Goal: Task Accomplishment & Management: Use online tool/utility

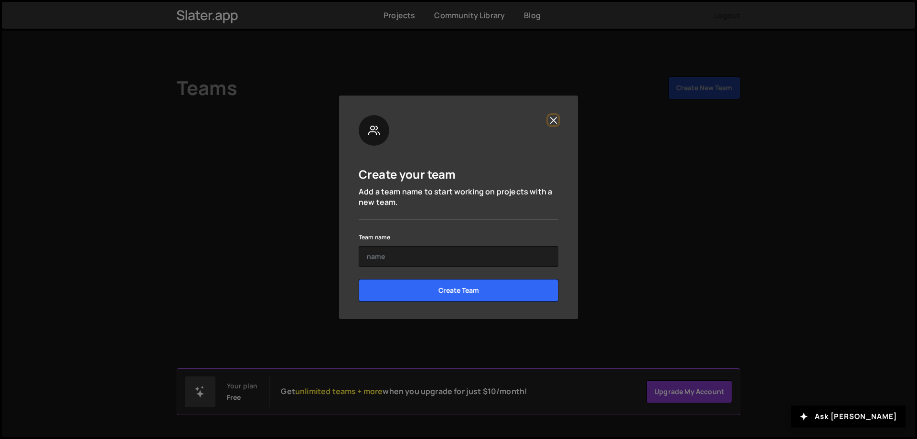
click at [554, 122] on button "Close" at bounding box center [553, 120] width 10 height 10
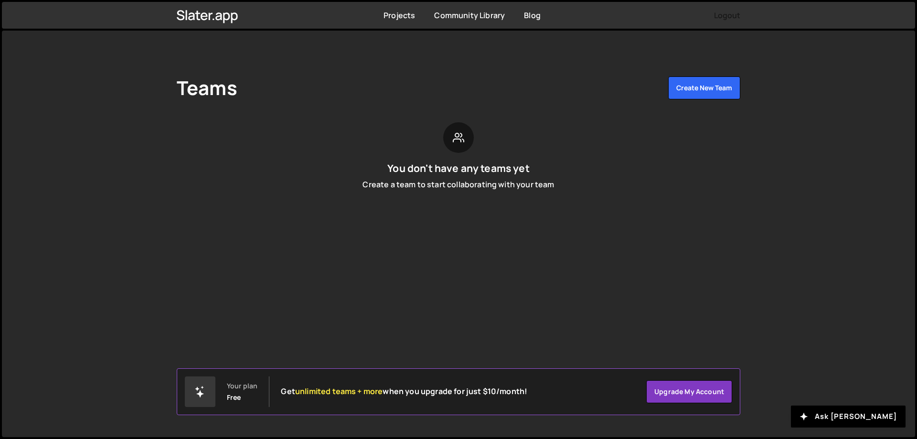
click at [680, 108] on div "Teams Create New Team You don't have any teams yet Create a team to start colla…" at bounding box center [458, 137] width 592 height 213
click at [689, 94] on button "Create New Team" at bounding box center [704, 87] width 72 height 23
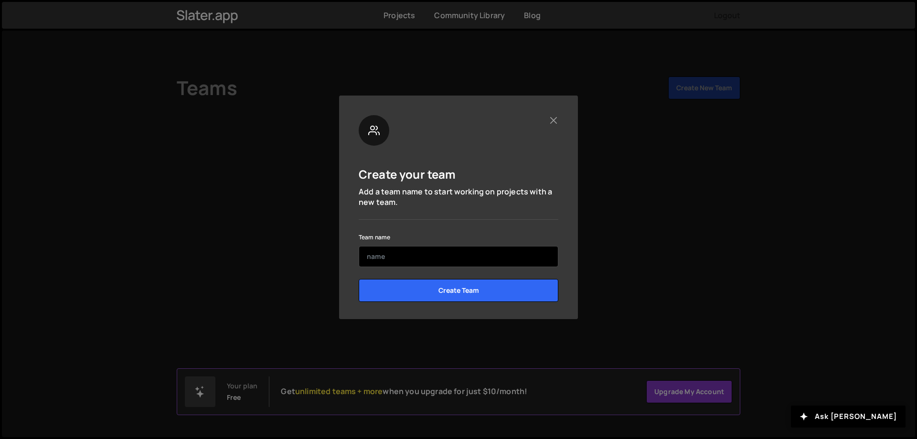
click at [475, 253] on input "text" at bounding box center [459, 256] width 200 height 21
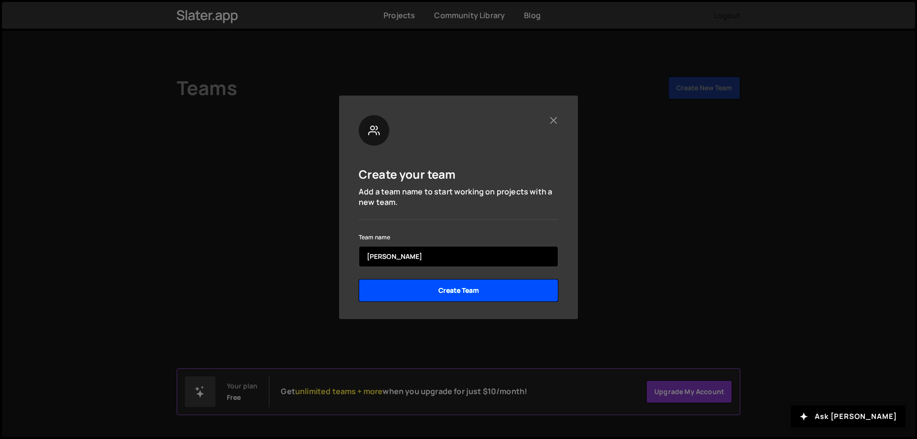
type input "patrick"
click at [493, 287] on input "Create Team" at bounding box center [459, 290] width 200 height 23
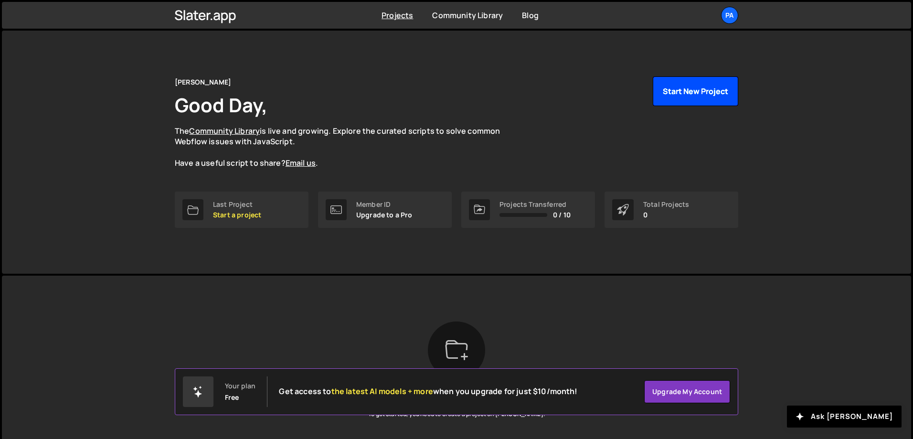
click at [682, 99] on button "Start New Project" at bounding box center [695, 91] width 85 height 30
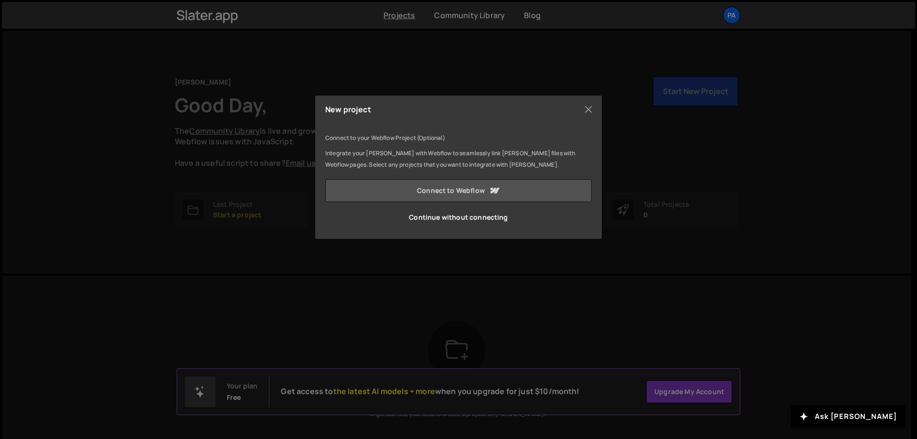
click at [503, 181] on link "Connect to Webflow" at bounding box center [458, 190] width 266 height 23
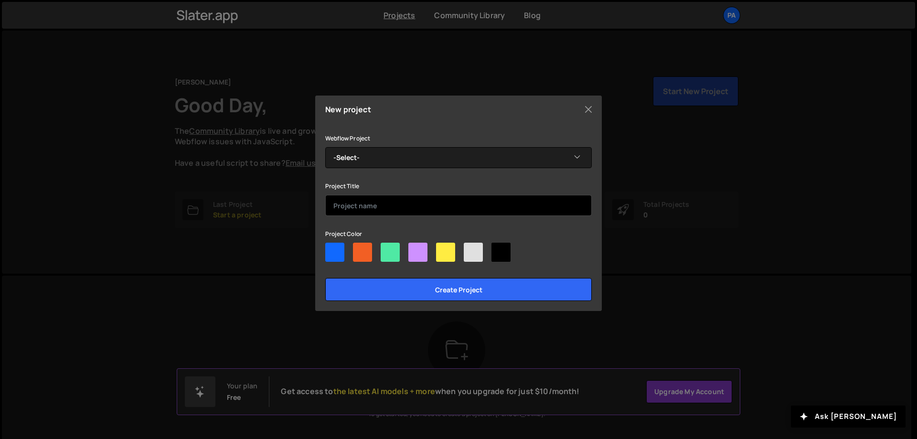
click at [424, 209] on input "text" at bounding box center [458, 205] width 266 height 21
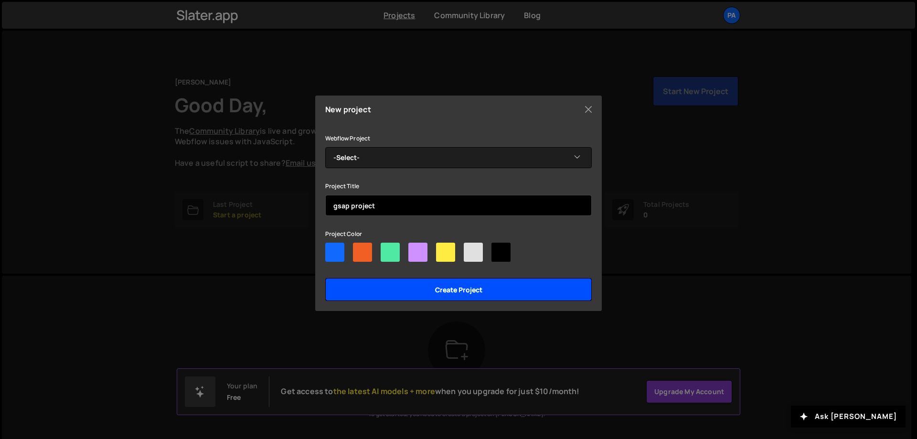
type input "gsap project"
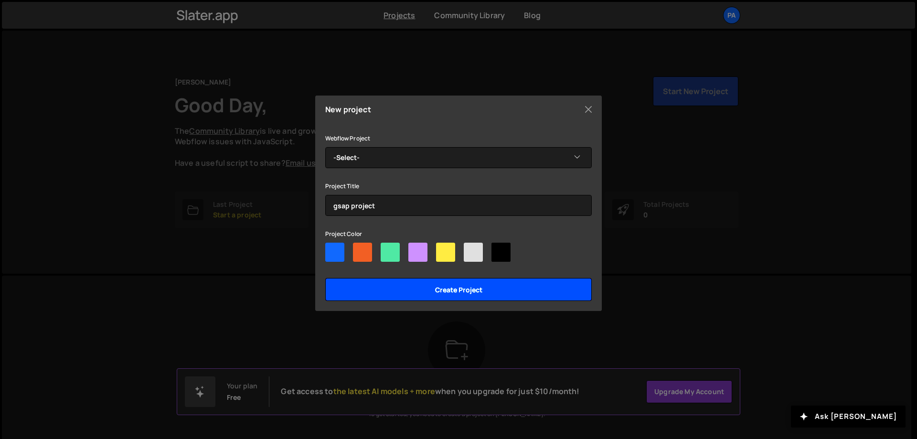
click at [464, 295] on input "Create project" at bounding box center [458, 289] width 266 height 23
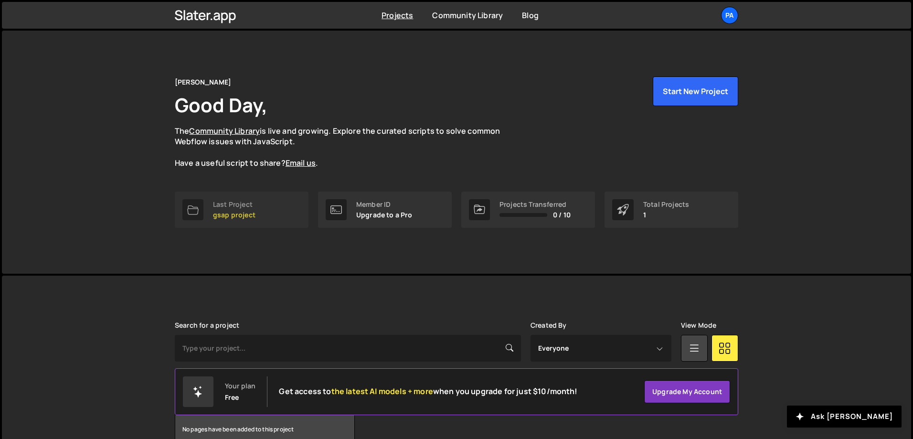
click at [230, 206] on div "Last Project" at bounding box center [234, 205] width 42 height 8
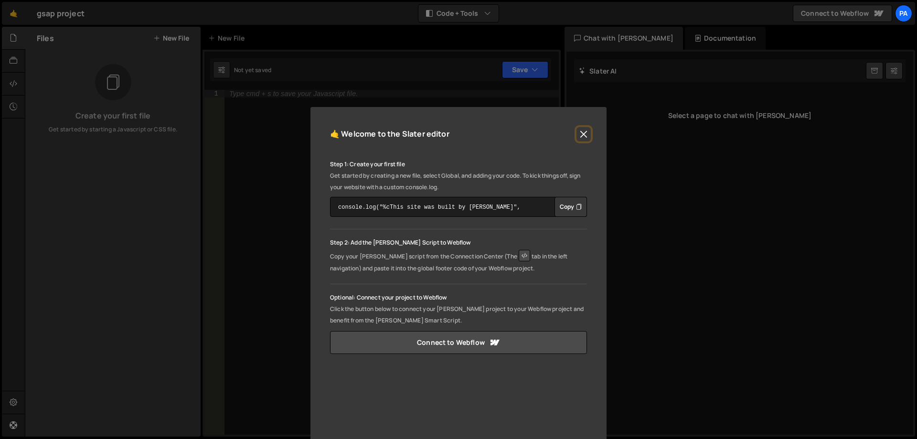
drag, startPoint x: 582, startPoint y: 131, endPoint x: 509, endPoint y: 177, distance: 86.1
click at [511, 176] on div "🤙 Welcome to the [PERSON_NAME] editor Step 1: Create your first file Get starte…" at bounding box center [458, 321] width 296 height 428
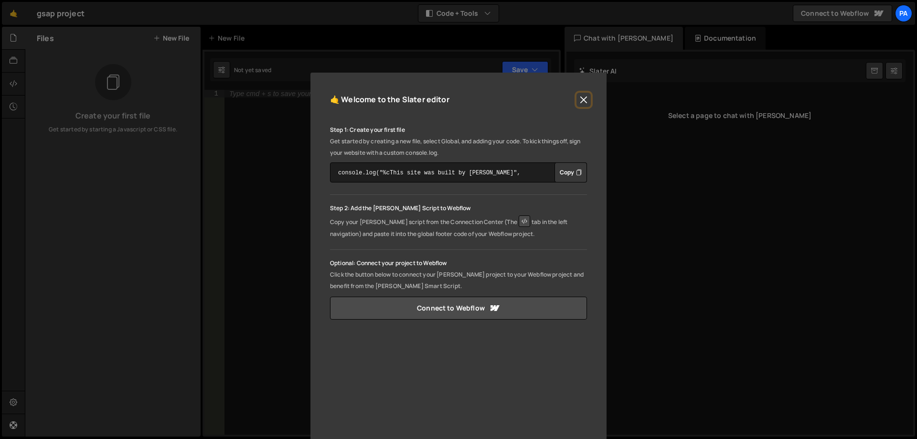
scroll to position [48, 0]
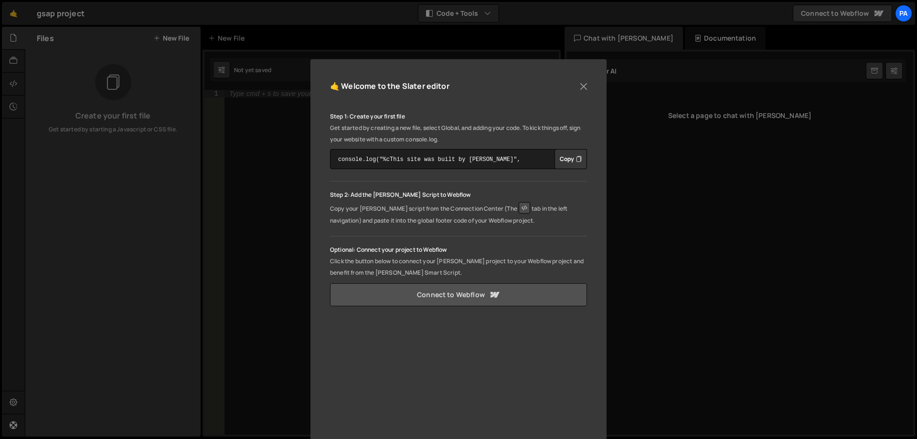
click at [464, 297] on link "Connect to Webflow" at bounding box center [458, 294] width 257 height 23
